Goal: Task Accomplishment & Management: Use online tool/utility

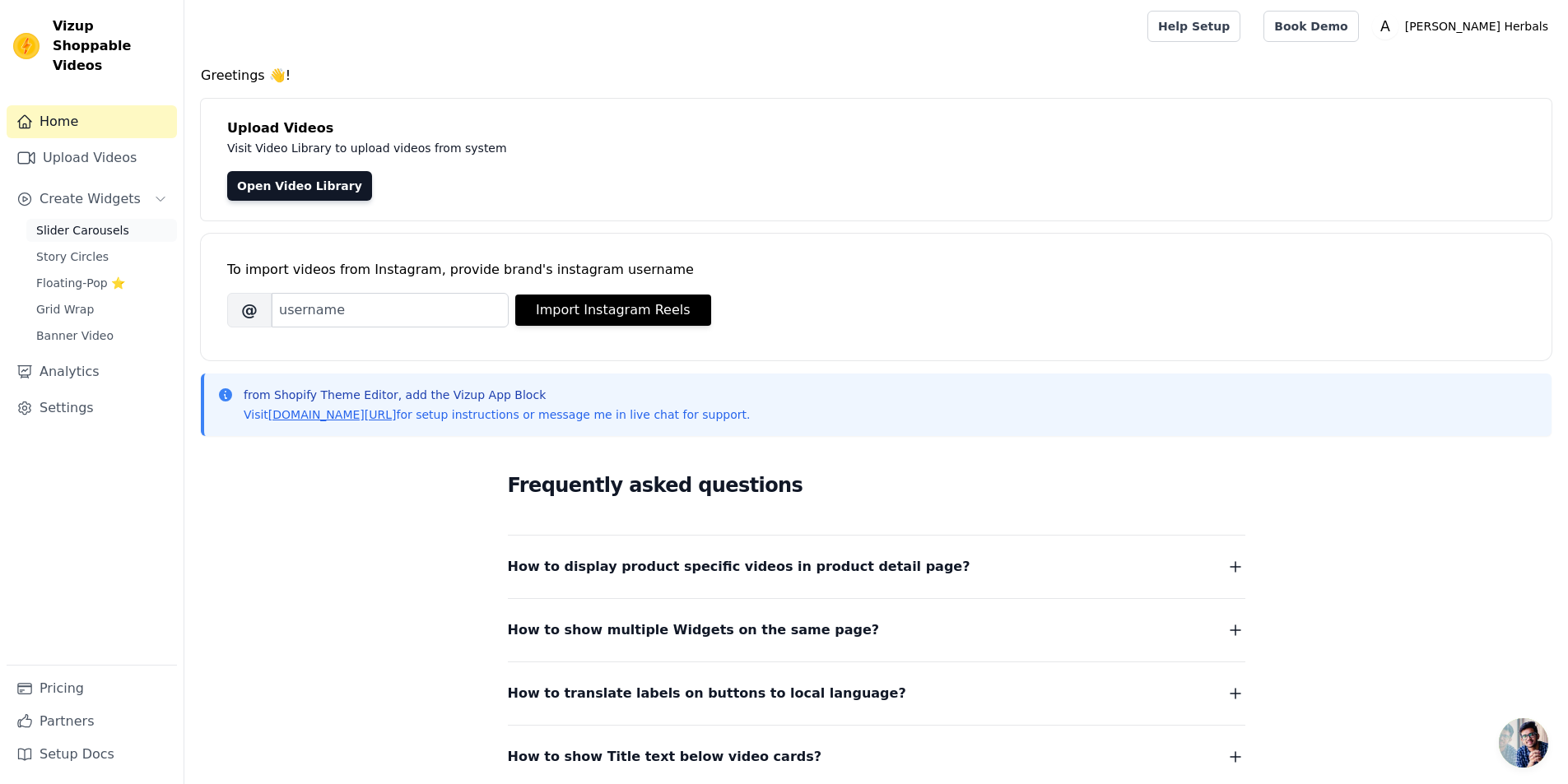
click at [108, 222] on span "Slider Carousels" at bounding box center [82, 230] width 93 height 16
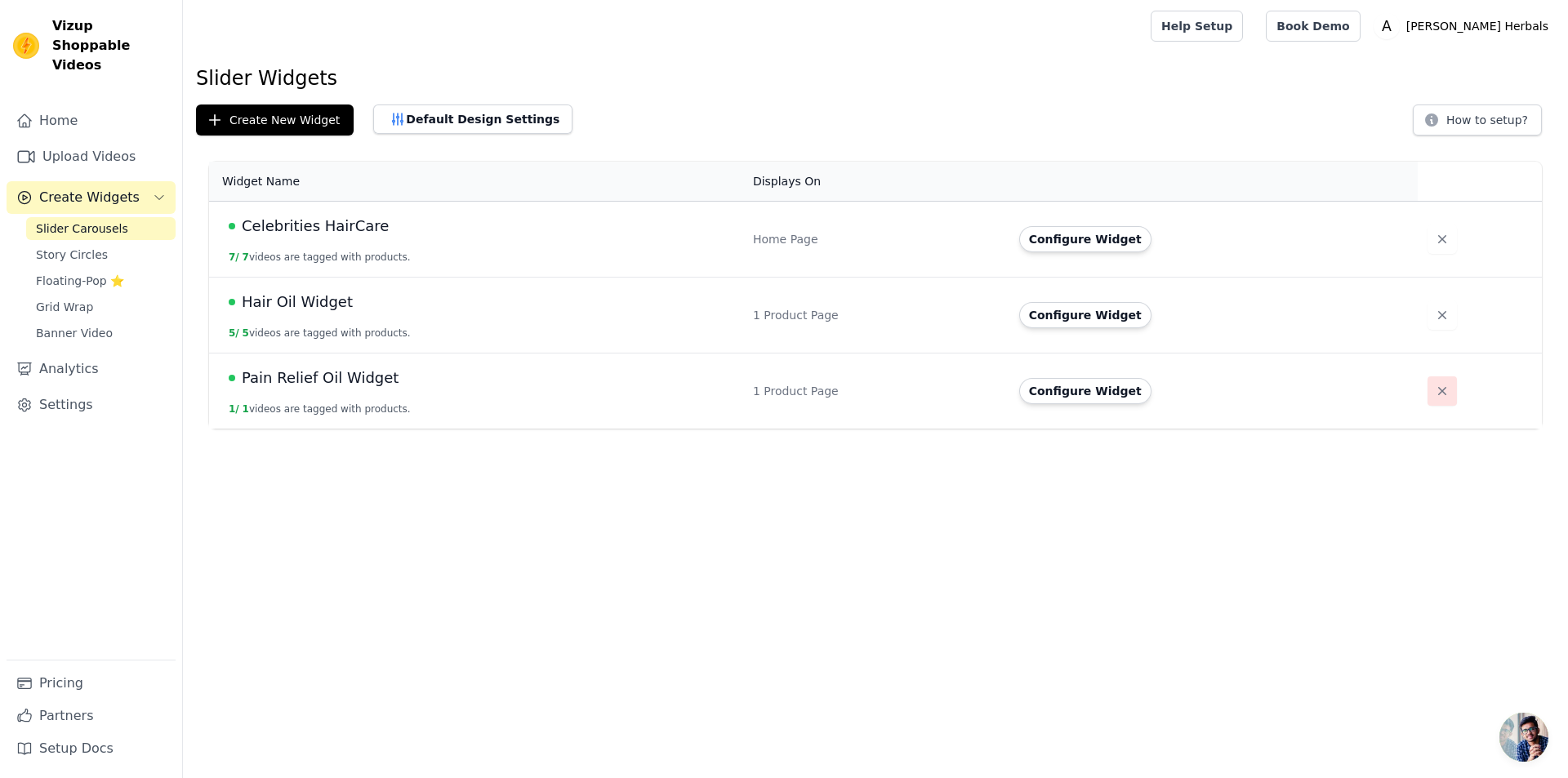
click at [1443, 395] on button "button" at bounding box center [1442, 391] width 29 height 29
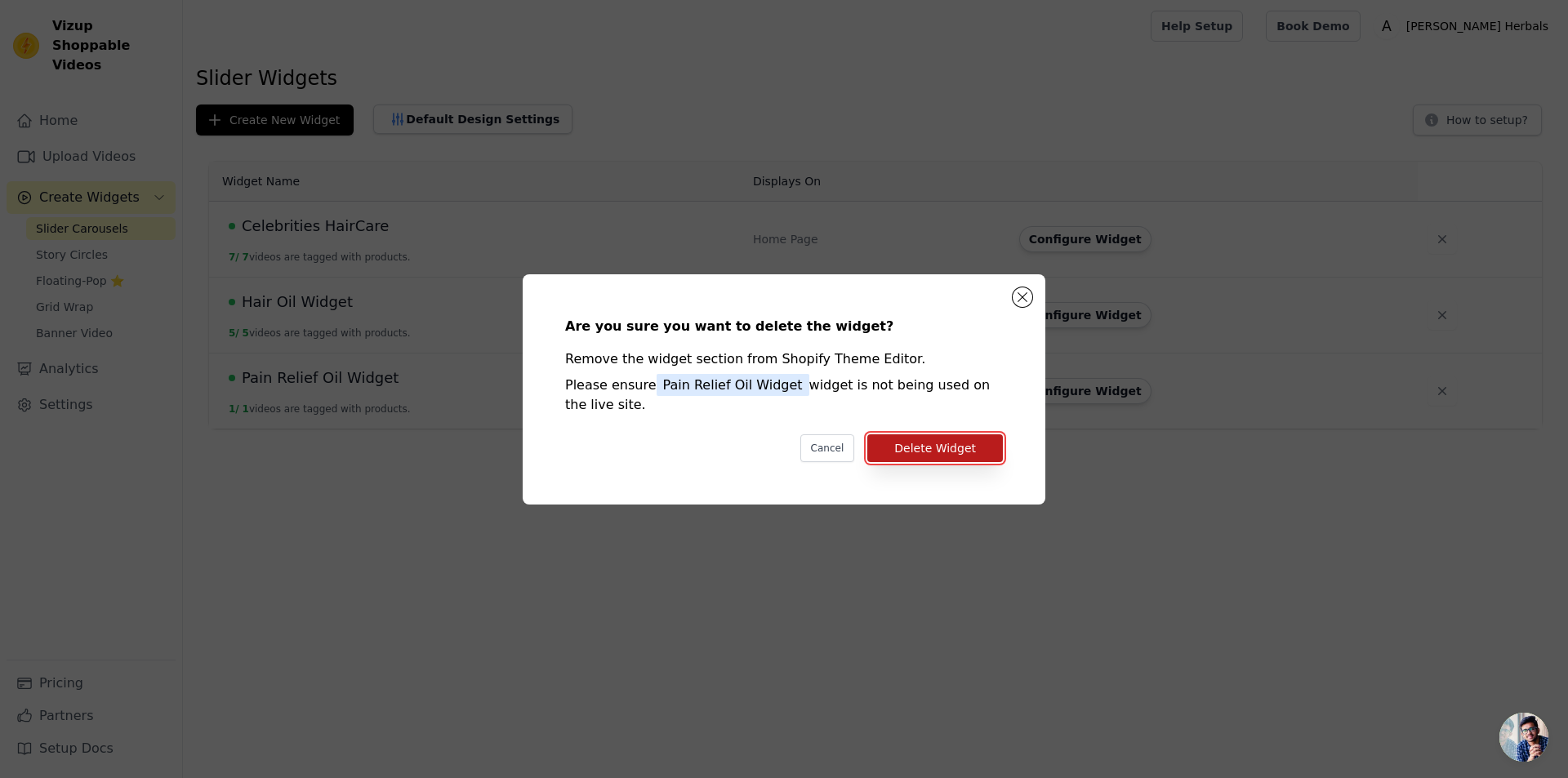
click at [946, 451] on button "Delete Widget" at bounding box center [935, 448] width 136 height 28
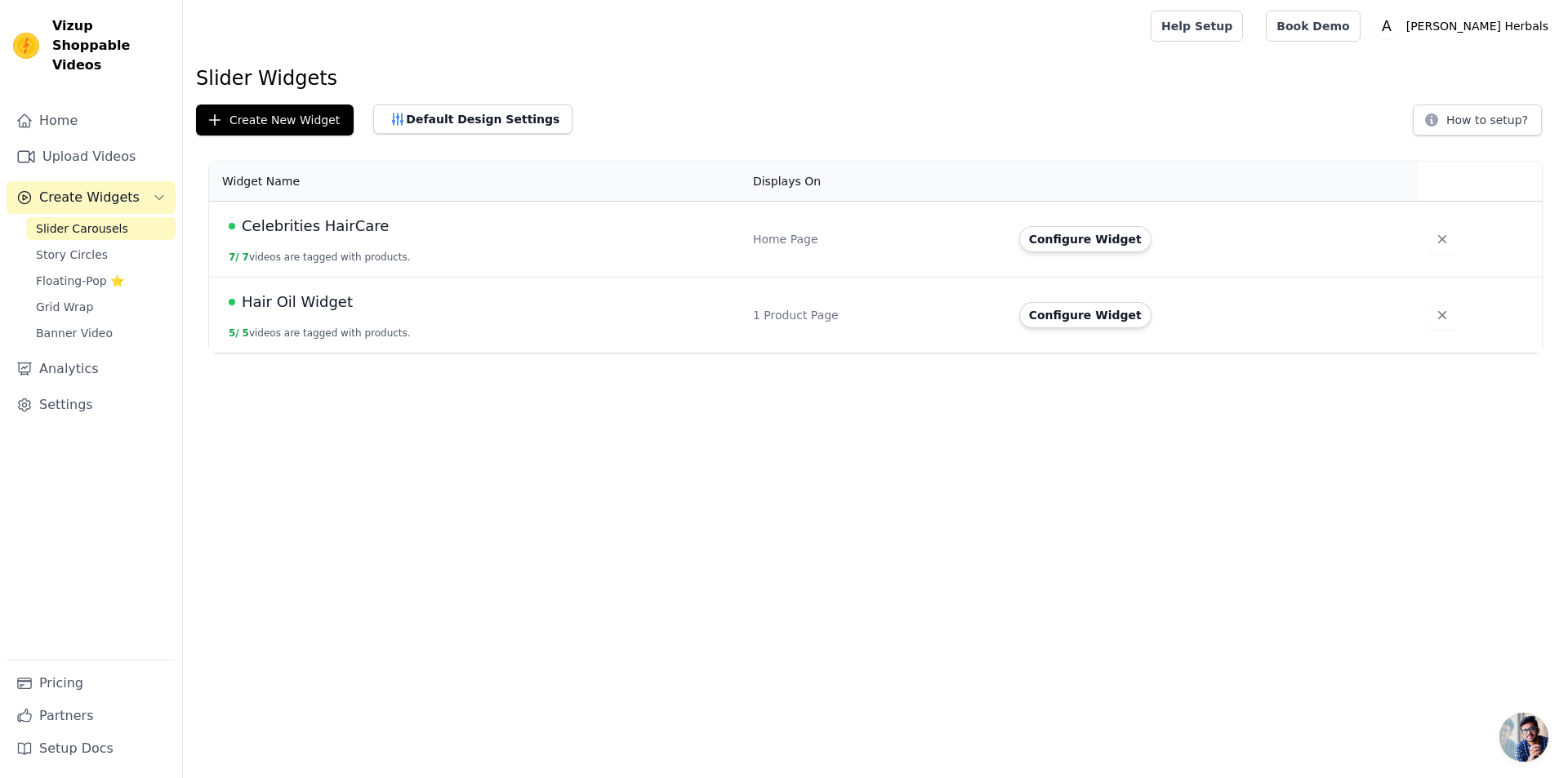
click at [337, 300] on span "Hair Oil Widget" at bounding box center [297, 302] width 111 height 23
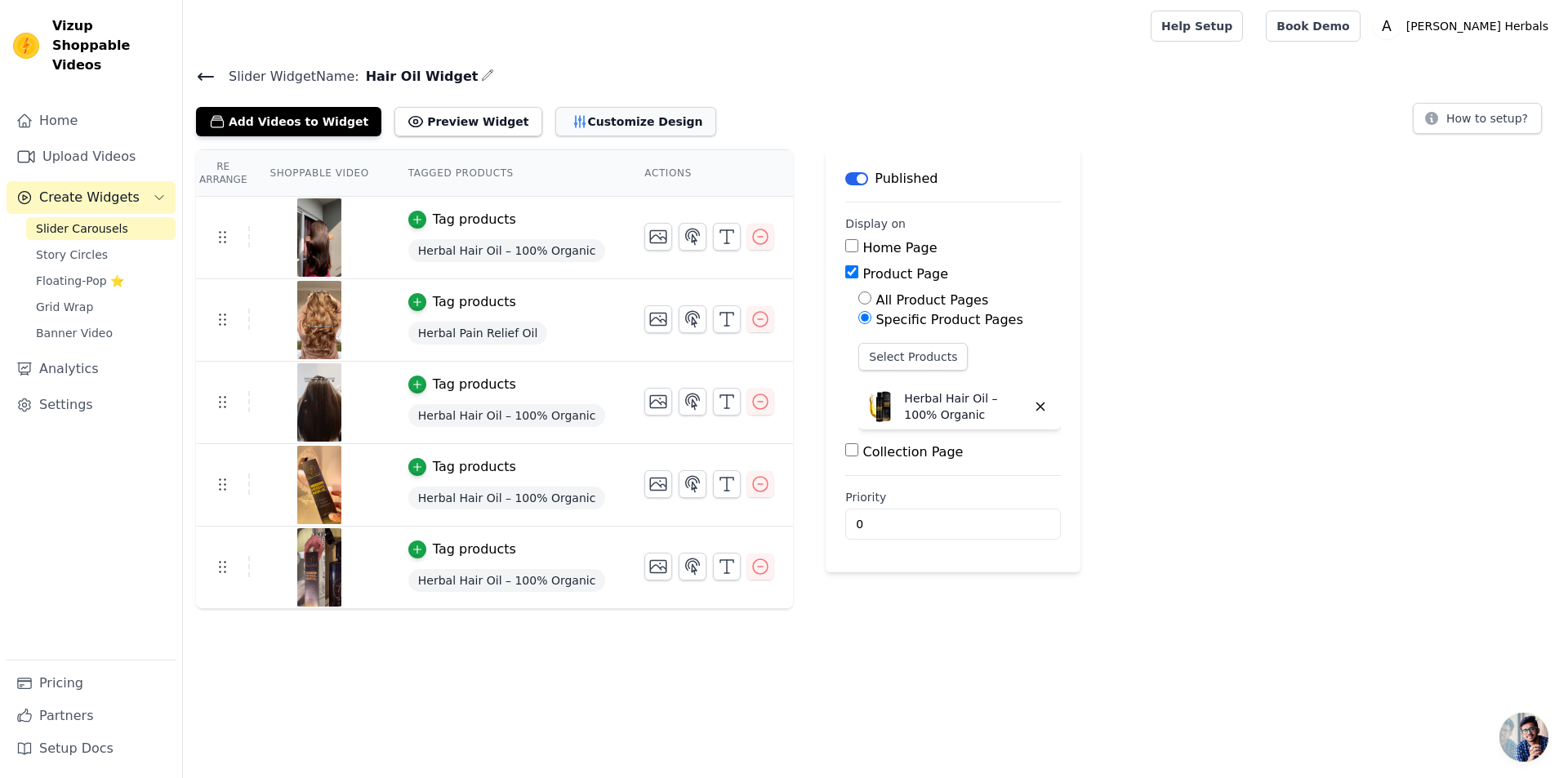
click at [631, 123] on button "Customize Design" at bounding box center [635, 121] width 161 height 29
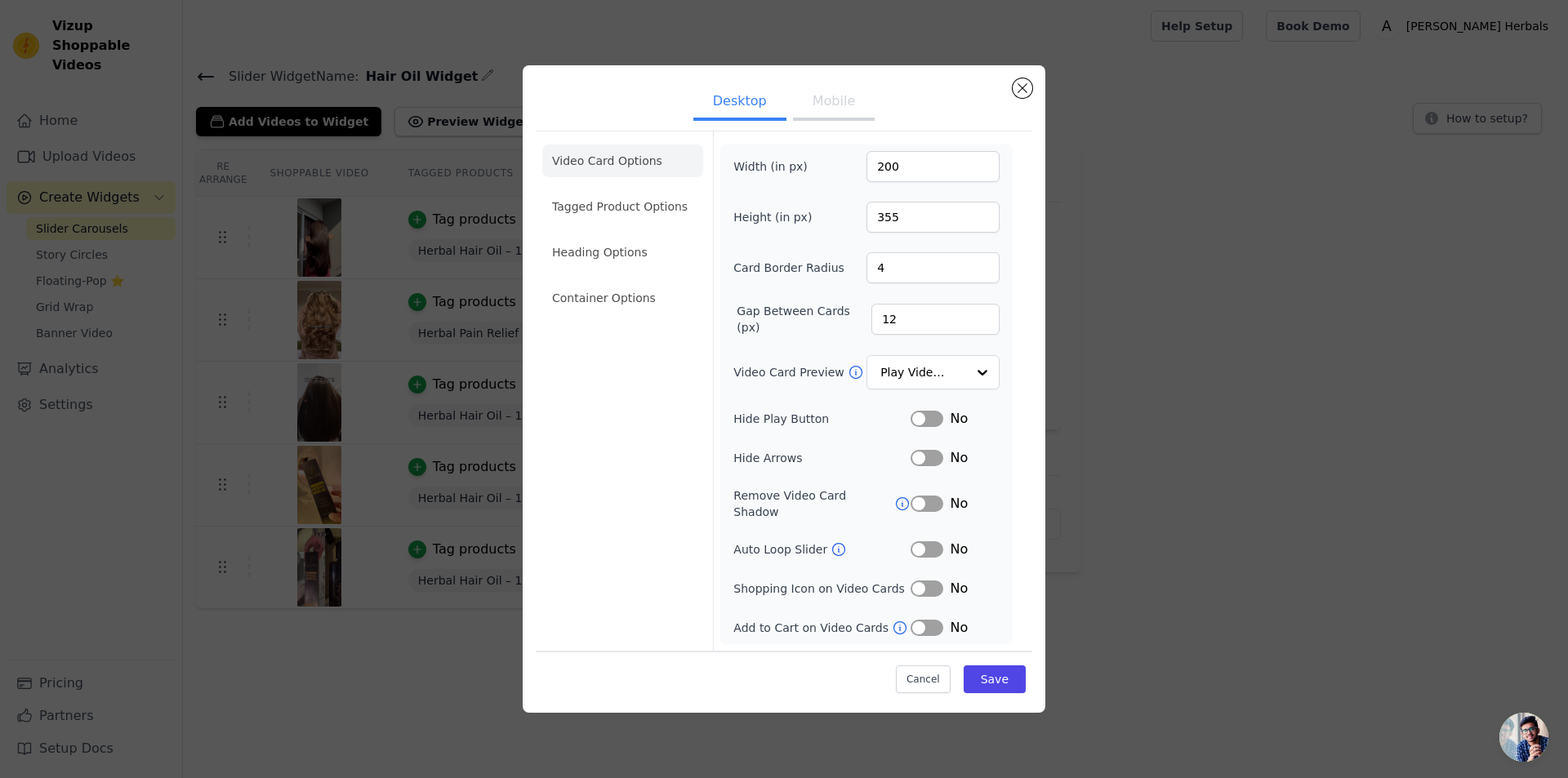
click at [816, 110] on button "Mobile" at bounding box center [834, 103] width 82 height 36
click at [646, 216] on li "Tagged Product Options" at bounding box center [623, 205] width 161 height 33
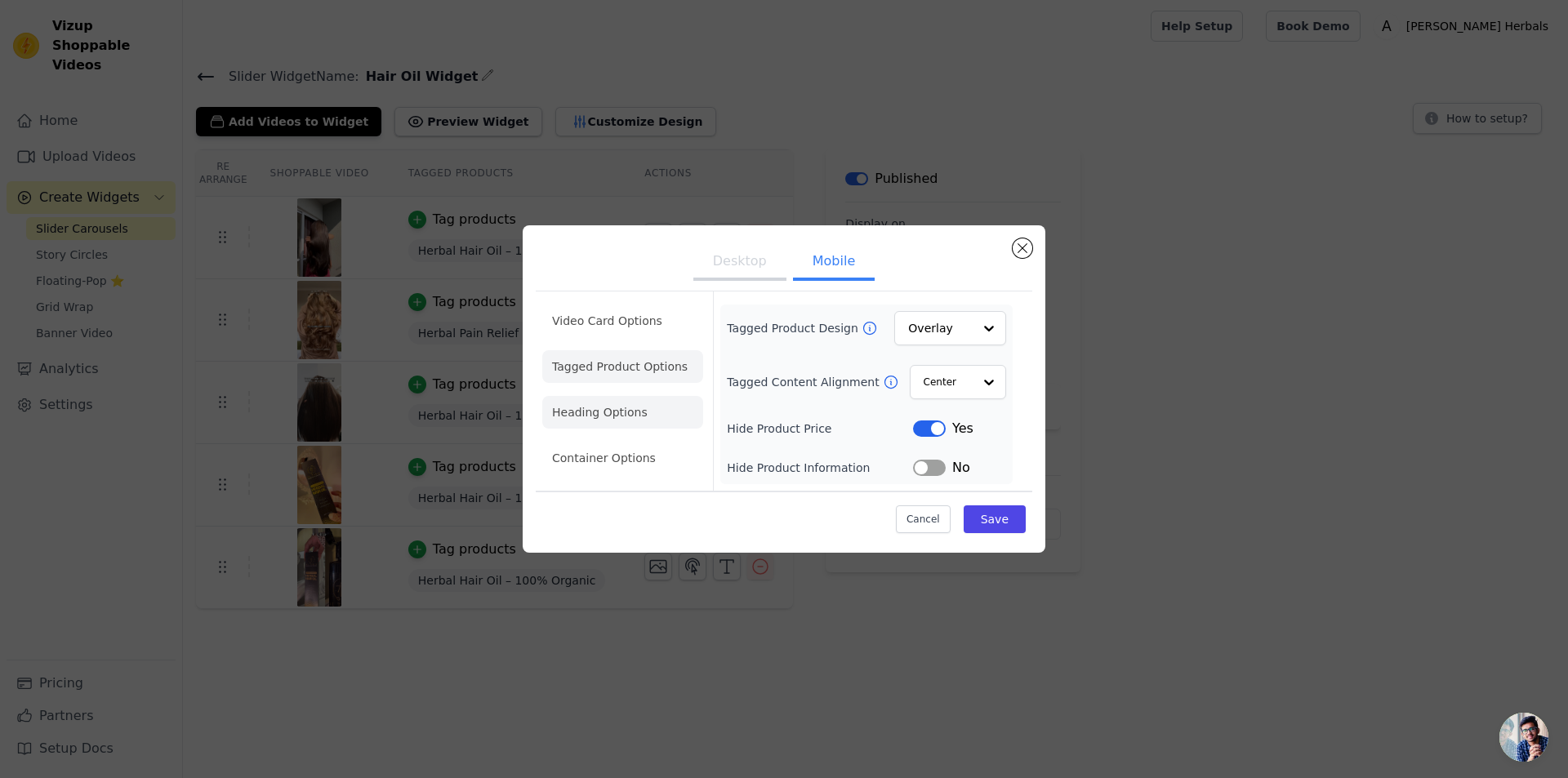
click at [630, 402] on li "Heading Options" at bounding box center [623, 412] width 161 height 33
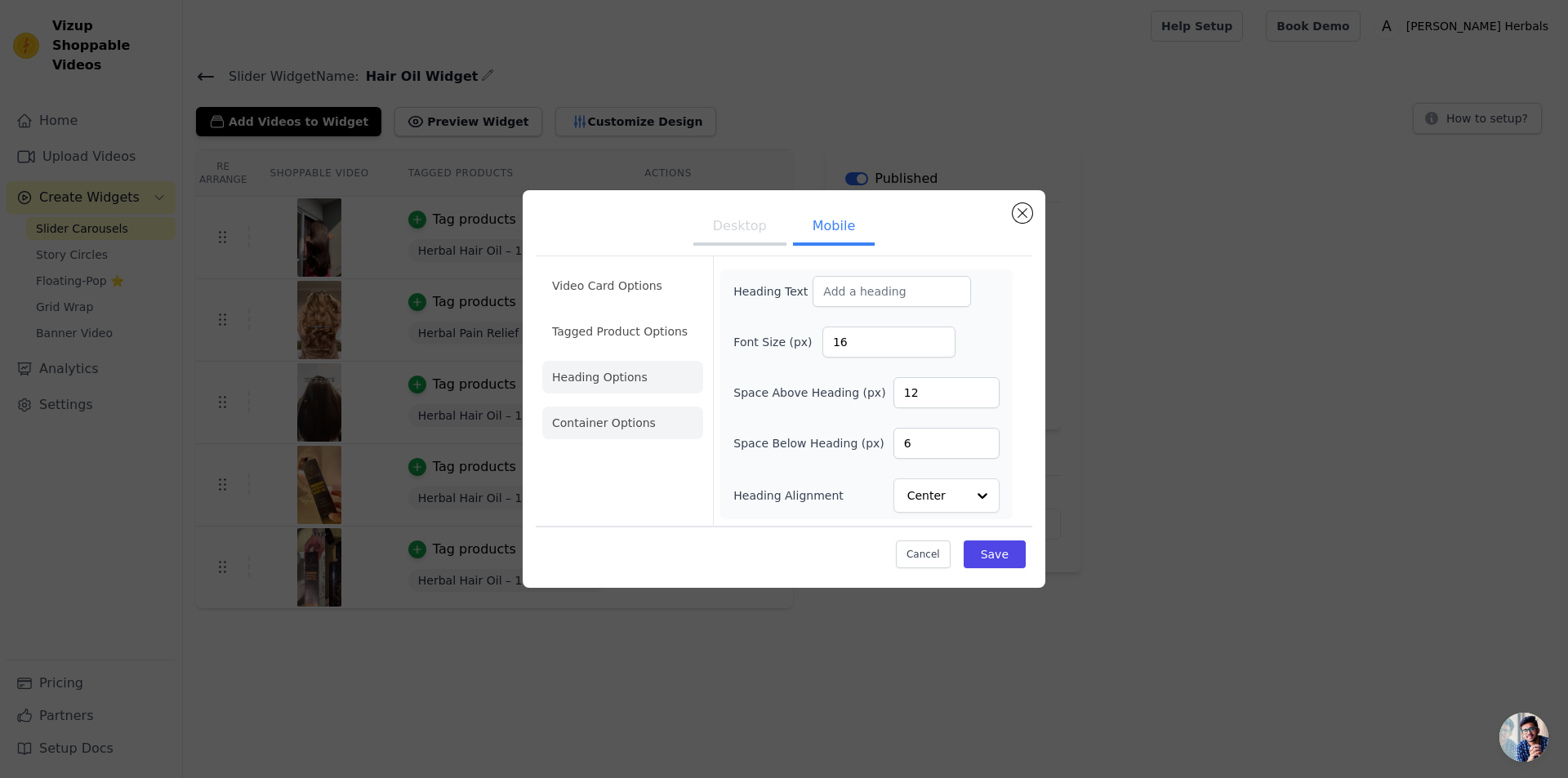
click at [643, 426] on li "Container Options" at bounding box center [623, 423] width 161 height 33
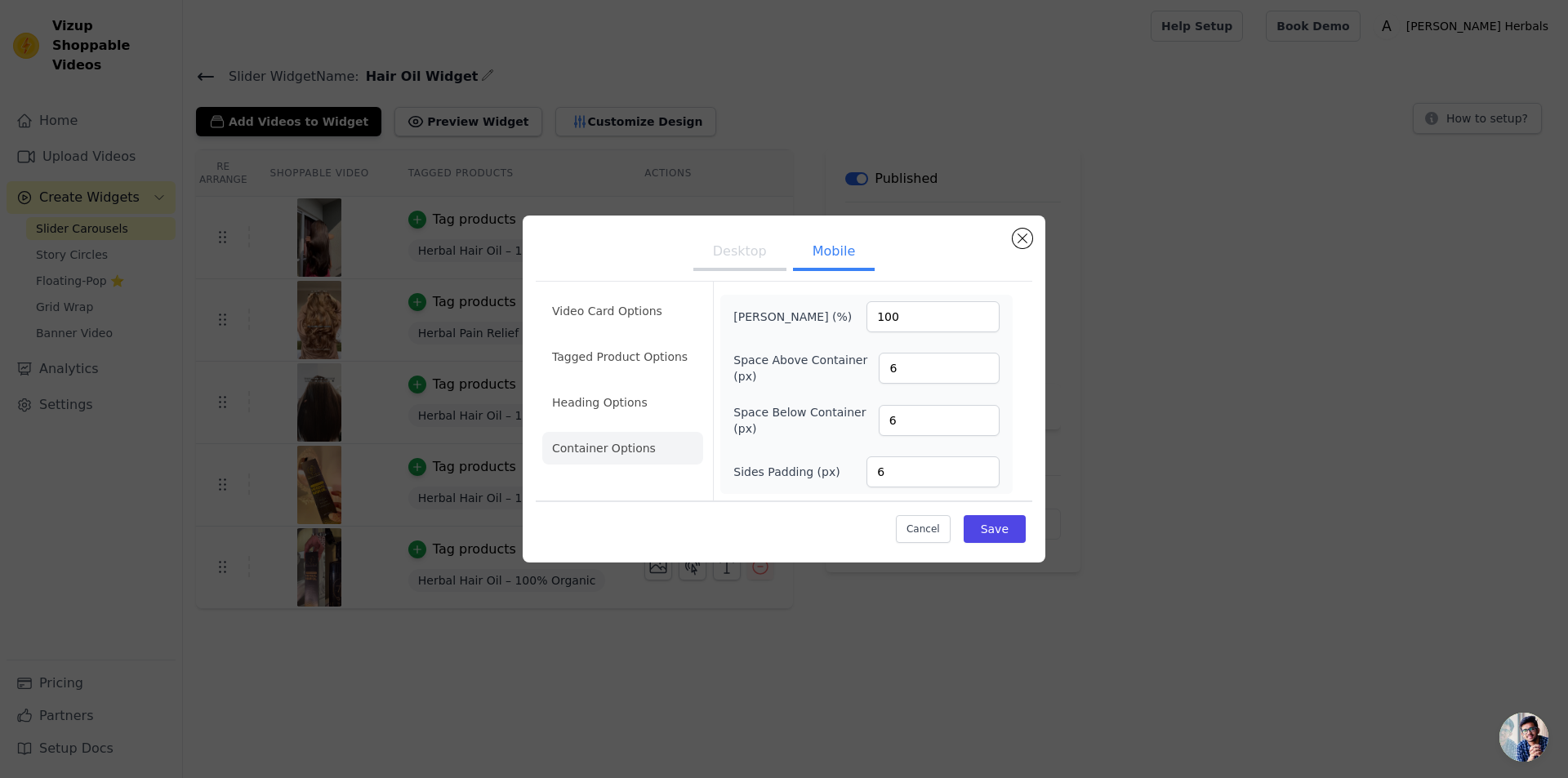
click at [730, 239] on button "Desktop" at bounding box center [740, 253] width 93 height 36
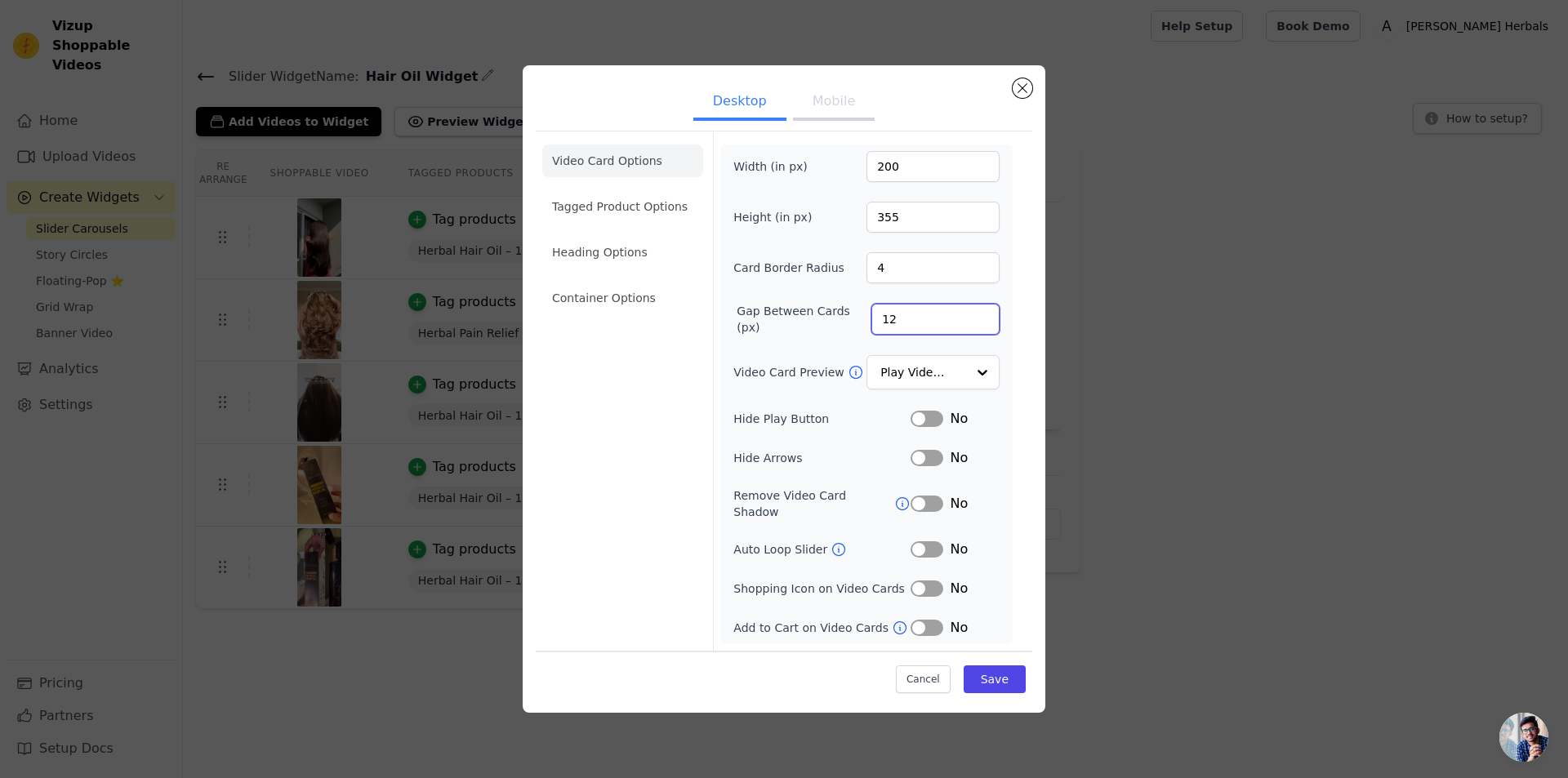
click at [1216, 298] on div "Desktop Mobile Video Card Options Tagged Product Options Heading Options Contai…" at bounding box center [784, 389] width 1516 height 700
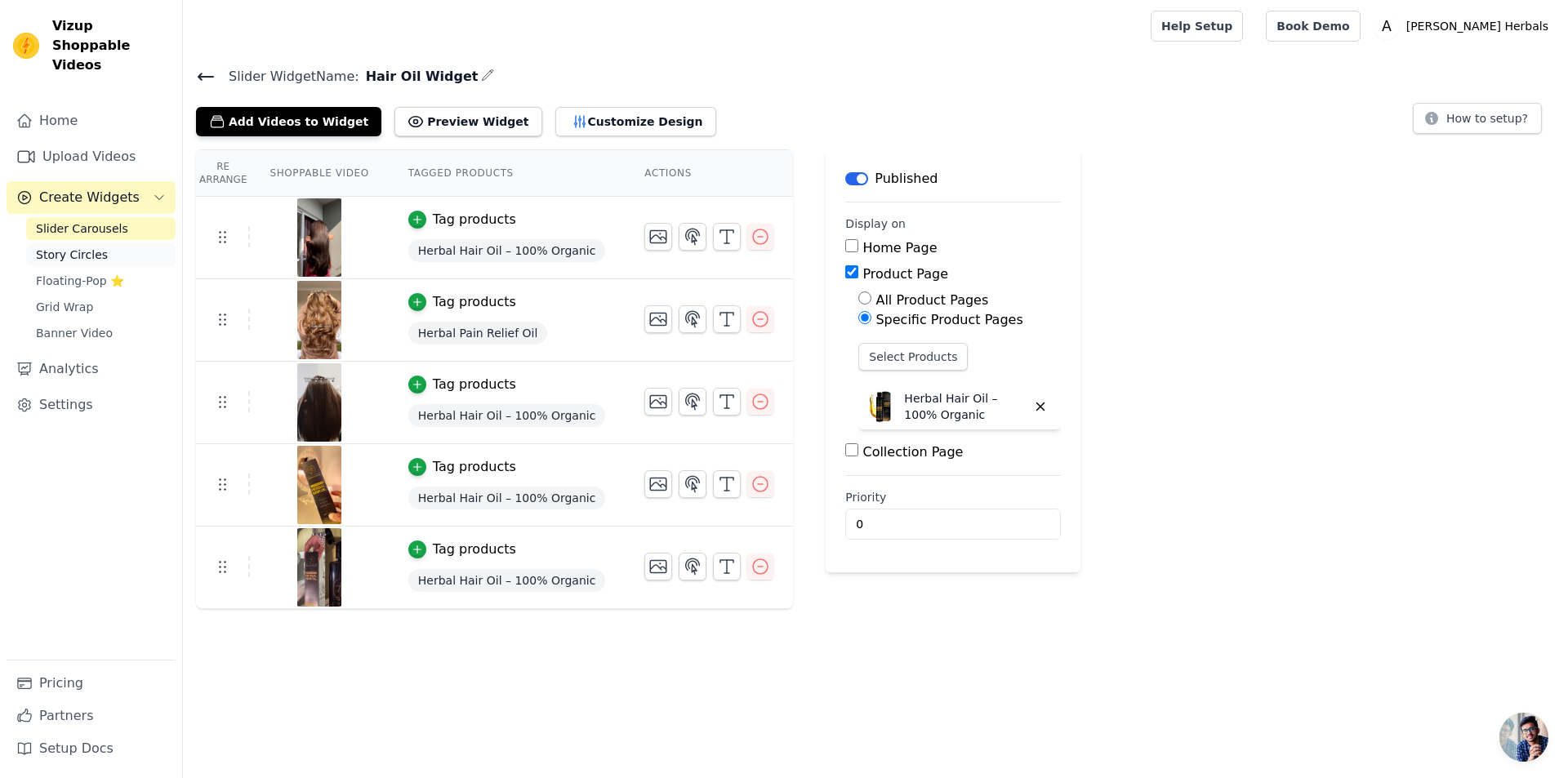
click at [98, 243] on link "Story Circles" at bounding box center [100, 255] width 149 height 23
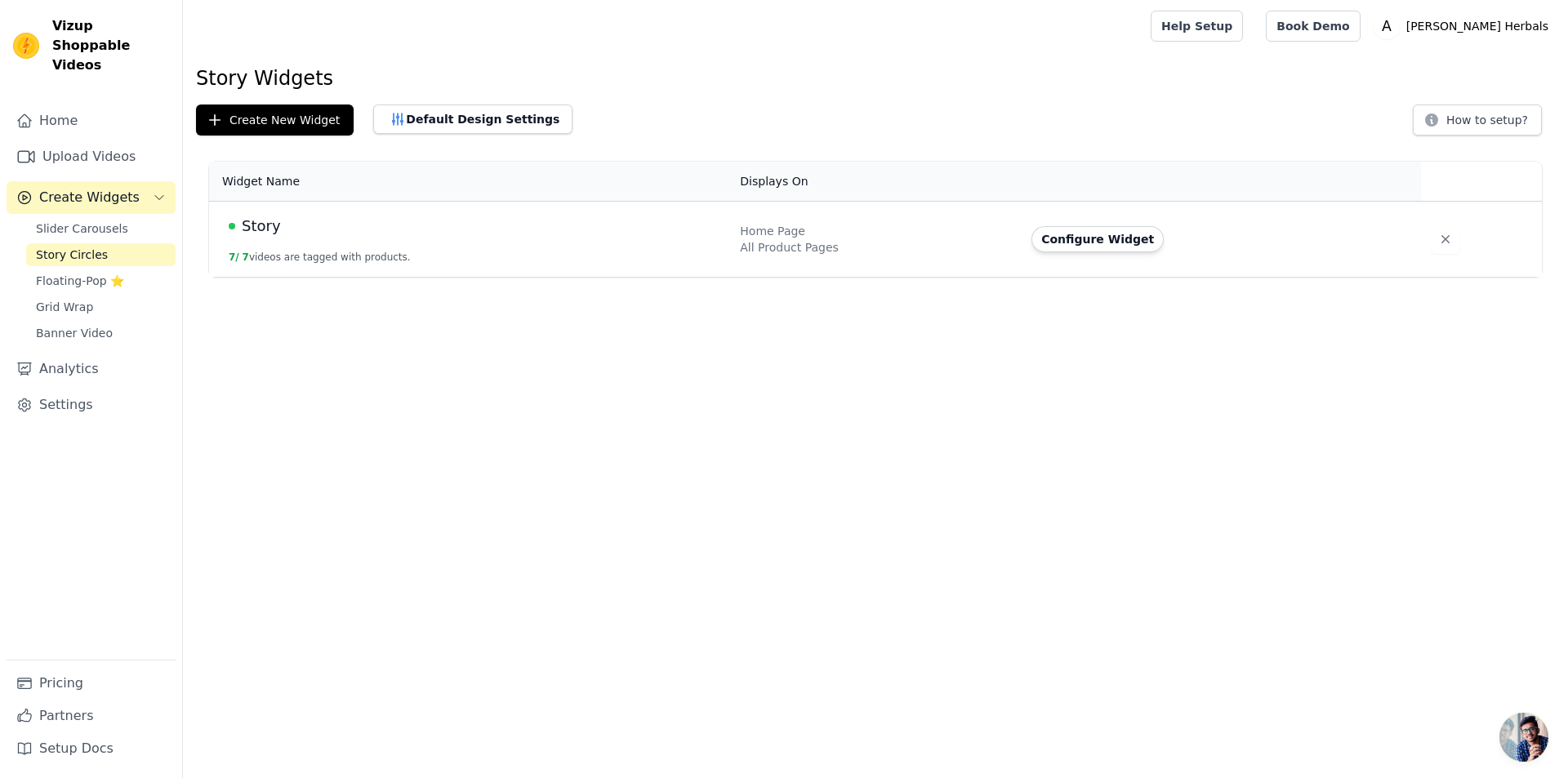
click at [300, 222] on div "Story" at bounding box center [474, 226] width 492 height 23
click at [259, 234] on span "Story" at bounding box center [261, 226] width 39 height 23
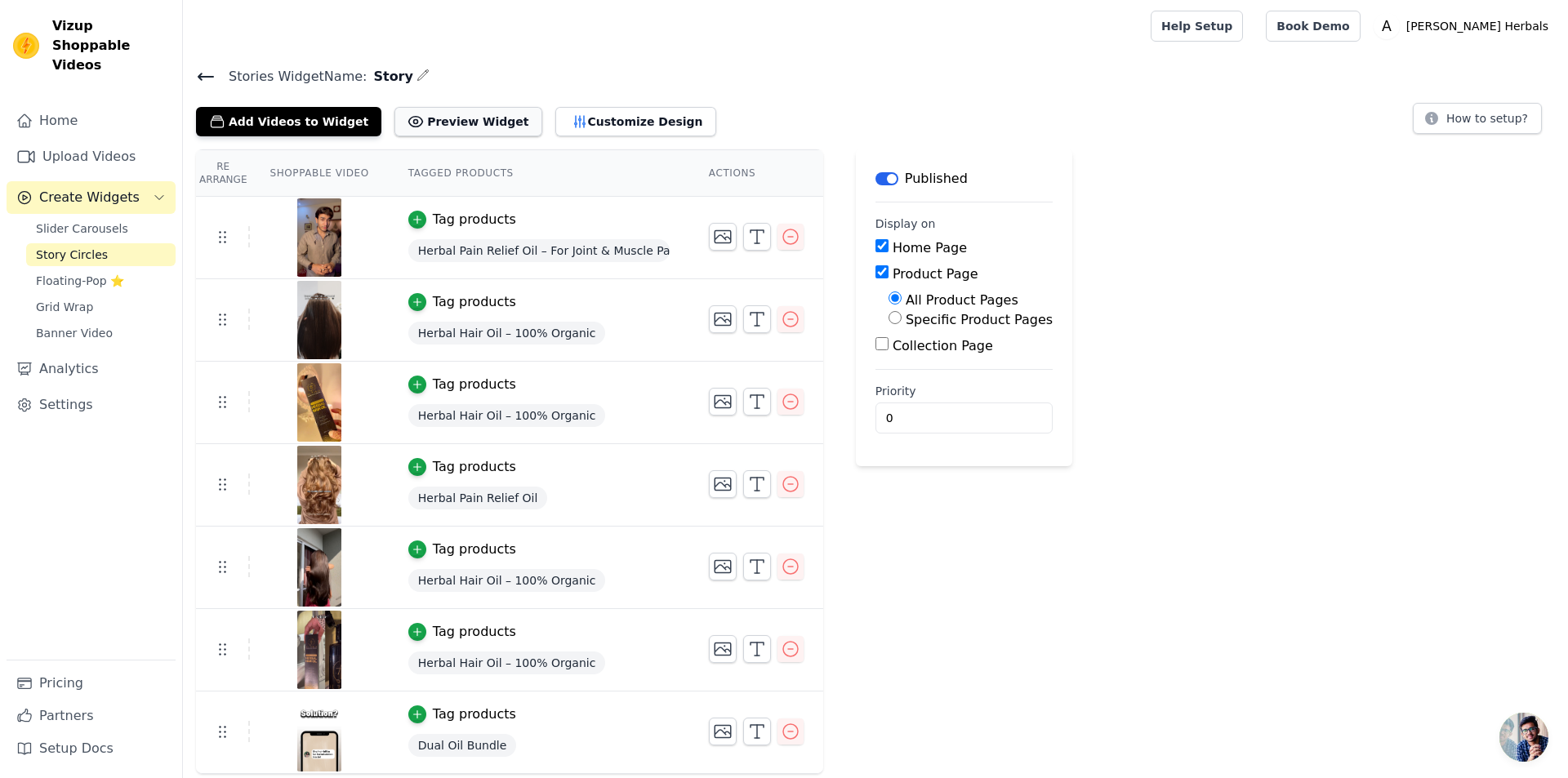
click at [440, 113] on button "Preview Widget" at bounding box center [468, 121] width 147 height 29
click at [73, 247] on span "Story Circles" at bounding box center [71, 255] width 72 height 16
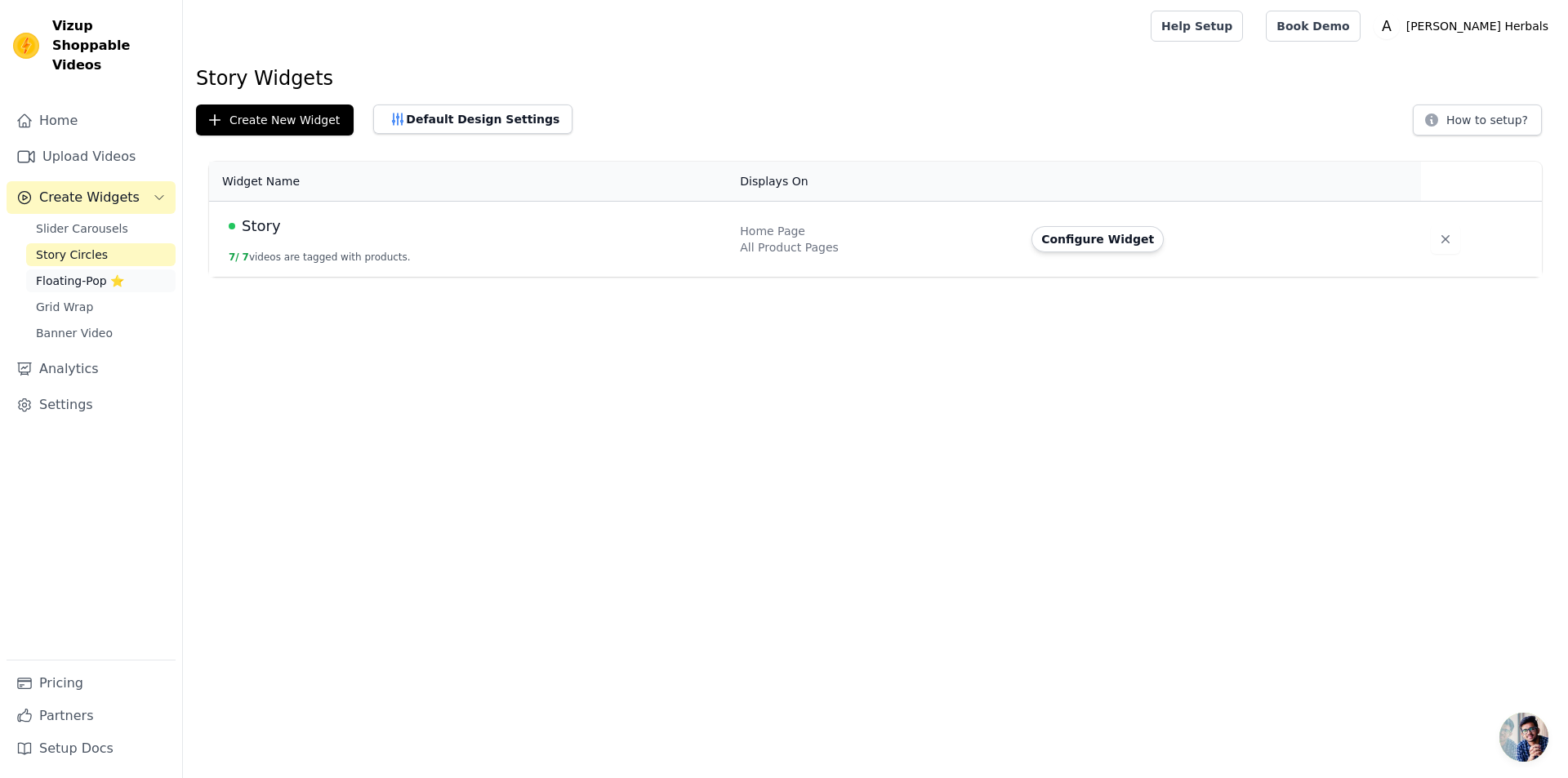
click at [76, 273] on span "Floating-Pop ⭐" at bounding box center [79, 281] width 88 height 16
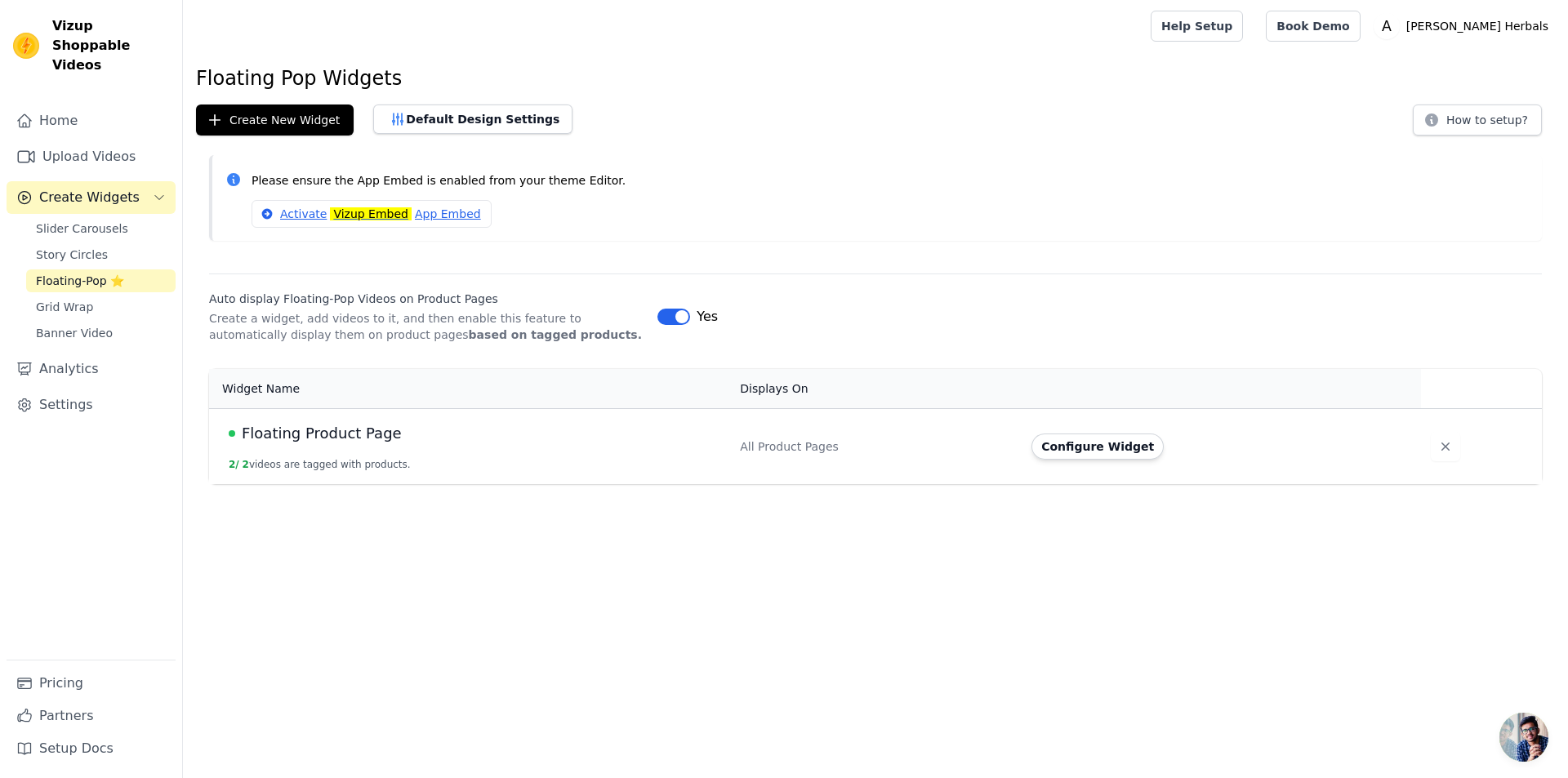
click at [356, 438] on span "Floating Product Page" at bounding box center [322, 433] width 160 height 23
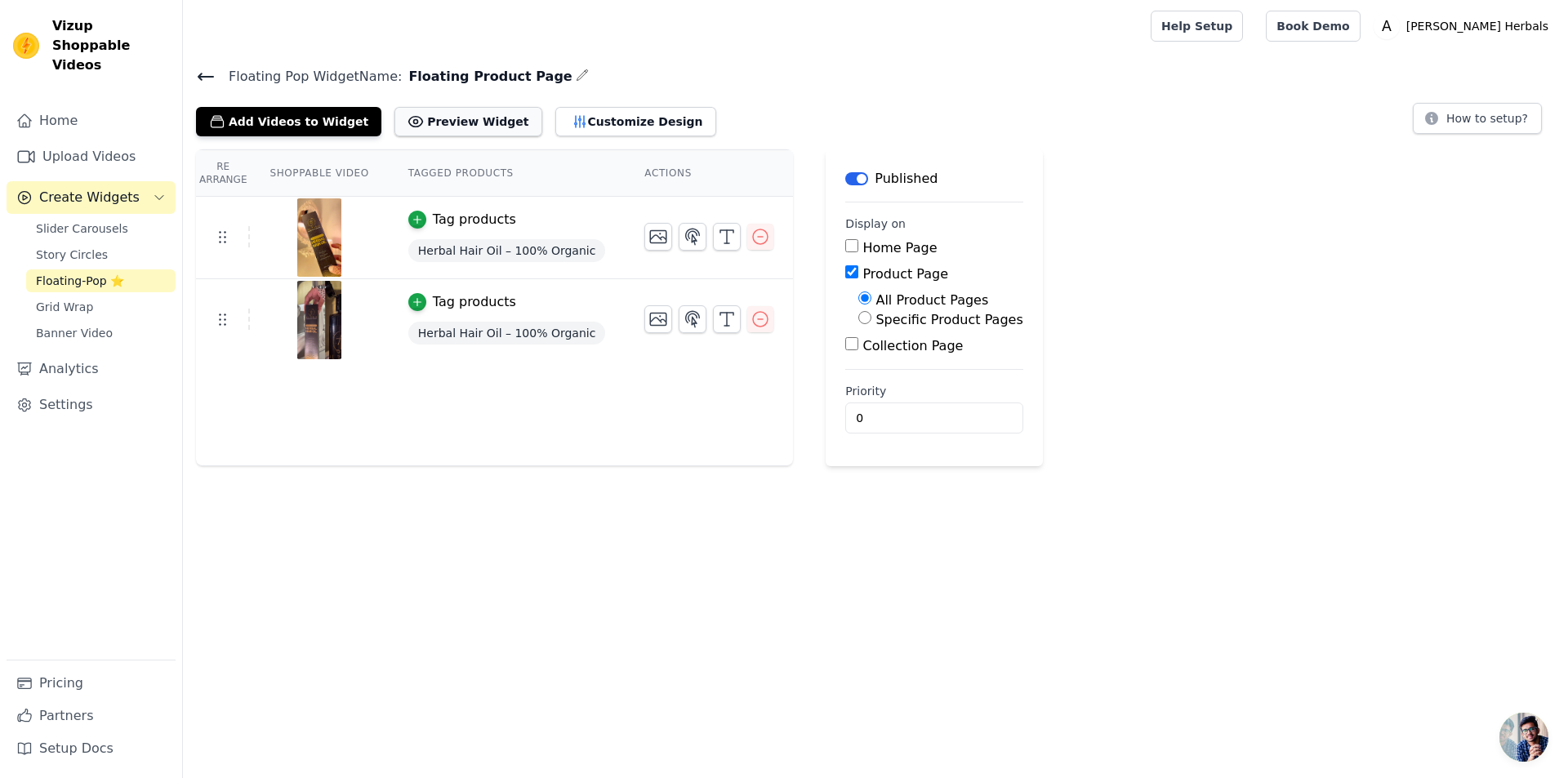
click at [418, 121] on button "Preview Widget" at bounding box center [468, 121] width 147 height 29
